Goal: Find specific page/section: Find specific page/section

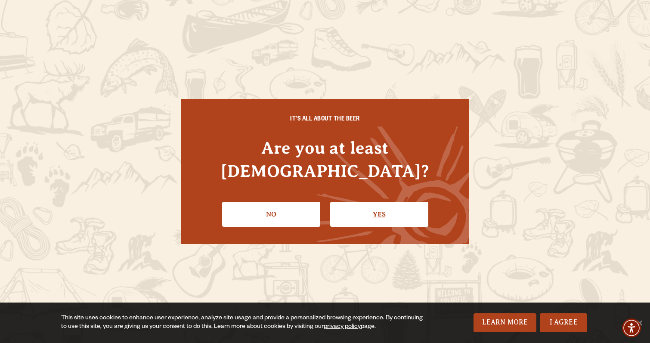
click at [374, 212] on link "Yes" at bounding box center [379, 214] width 98 height 25
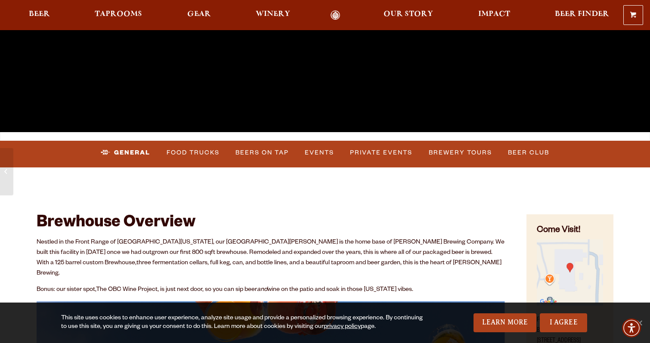
scroll to position [236, 0]
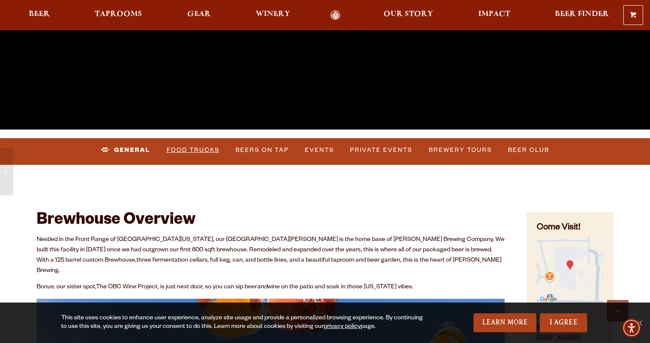
click at [205, 154] on link "Food Trucks" at bounding box center [193, 150] width 60 height 20
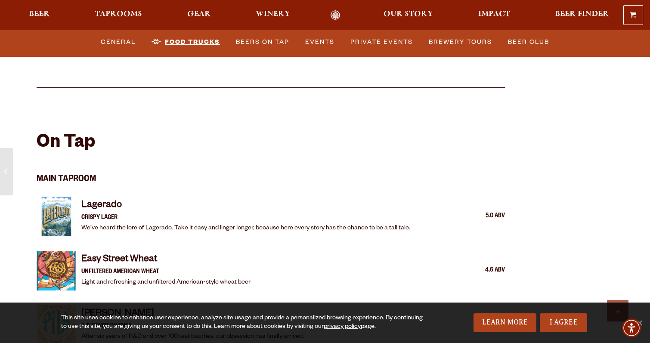
scroll to position [784, 0]
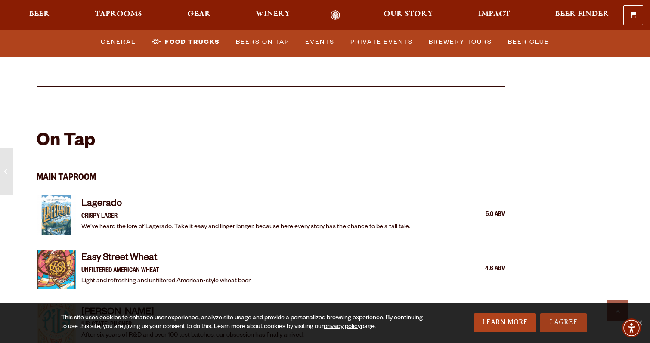
click at [563, 326] on link "I Agree" at bounding box center [563, 322] width 47 height 19
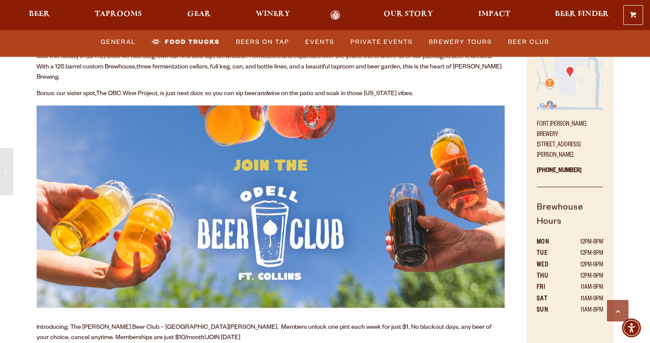
scroll to position [331, 0]
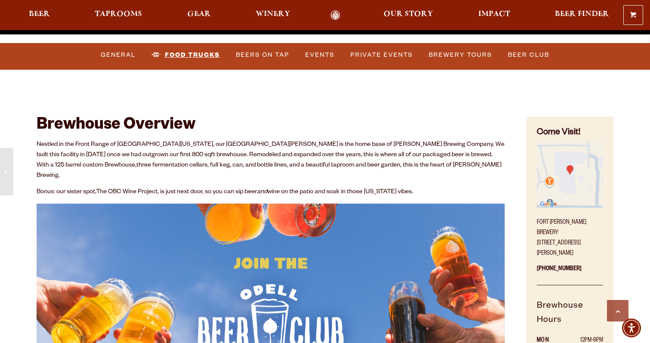
click at [174, 51] on link "Food Trucks" at bounding box center [185, 55] width 75 height 20
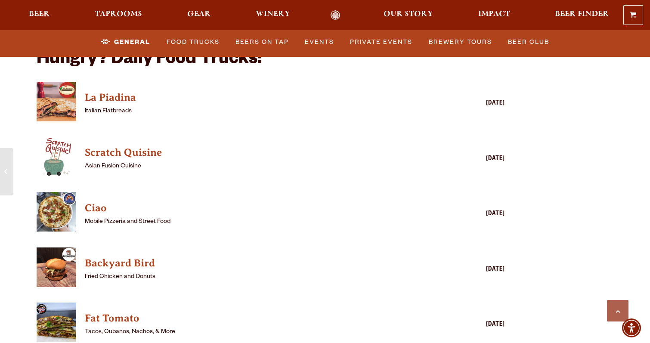
scroll to position [2080, 0]
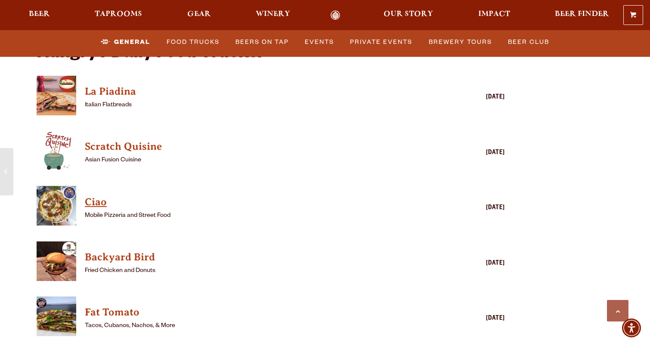
click at [94, 195] on h4 "Ciao" at bounding box center [258, 202] width 347 height 14
